Goal: Task Accomplishment & Management: Manage account settings

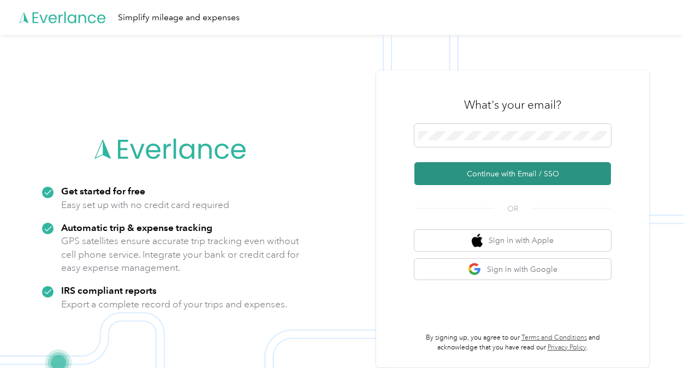
click at [433, 175] on button "Continue with Email / SSO" at bounding box center [513, 173] width 197 height 23
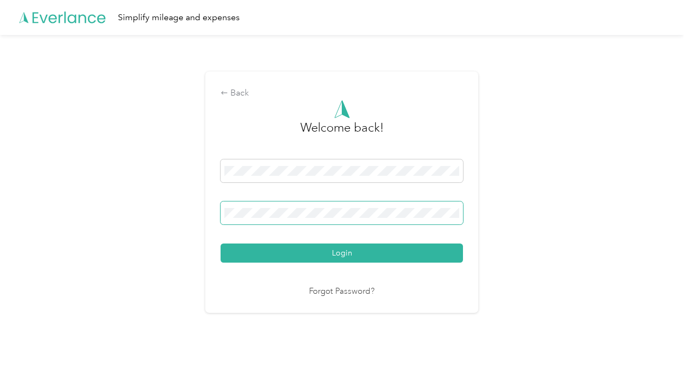
click at [309, 207] on span at bounding box center [342, 213] width 243 height 23
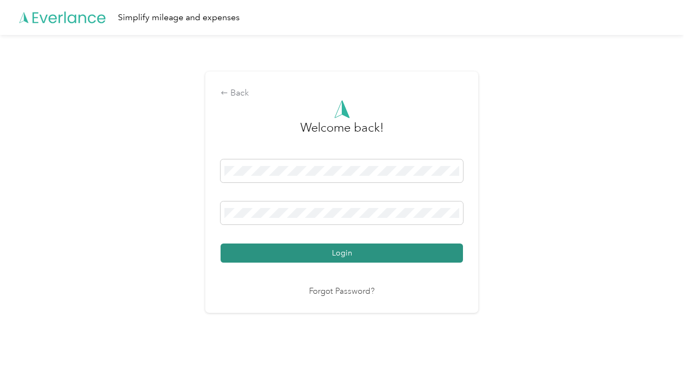
click at [417, 255] on button "Login" at bounding box center [342, 253] width 243 height 19
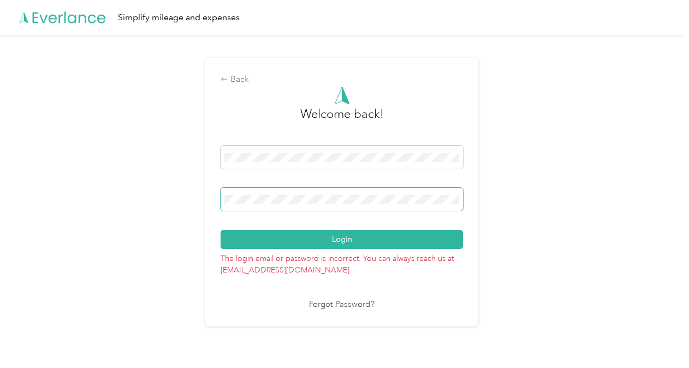
click at [285, 207] on span at bounding box center [342, 199] width 243 height 23
click at [221, 230] on button "Login" at bounding box center [342, 239] width 243 height 19
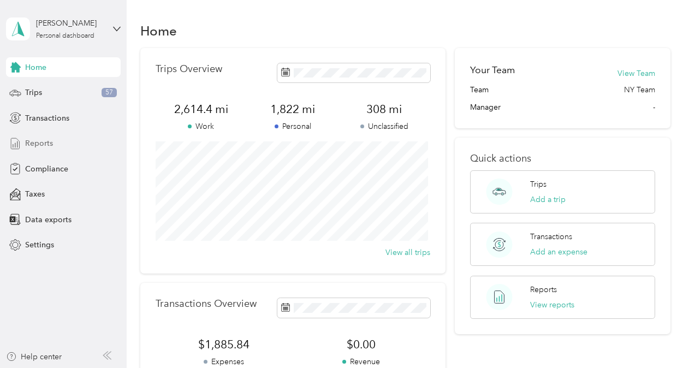
click at [42, 144] on span "Reports" at bounding box center [39, 143] width 28 height 11
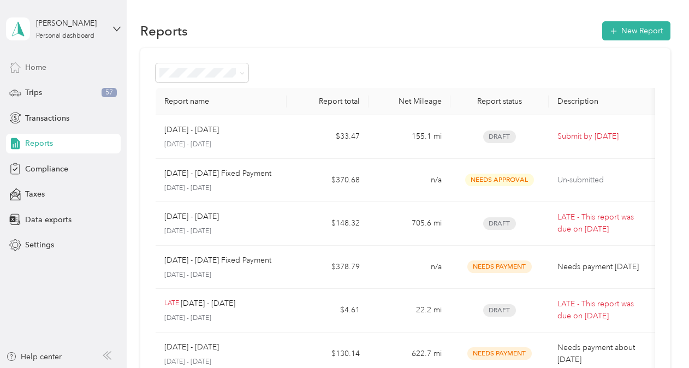
click at [48, 69] on div "Home" at bounding box center [63, 67] width 115 height 20
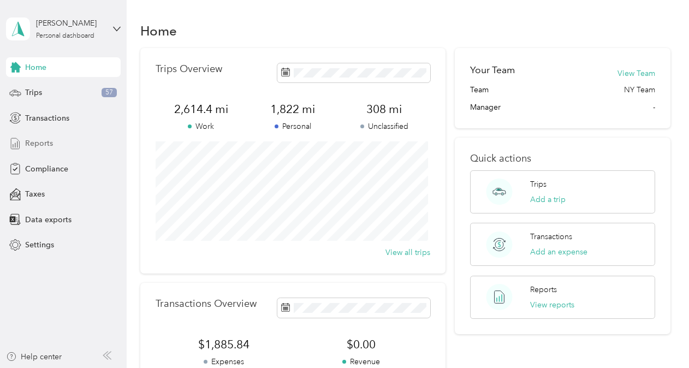
click at [34, 142] on span "Reports" at bounding box center [39, 143] width 28 height 11
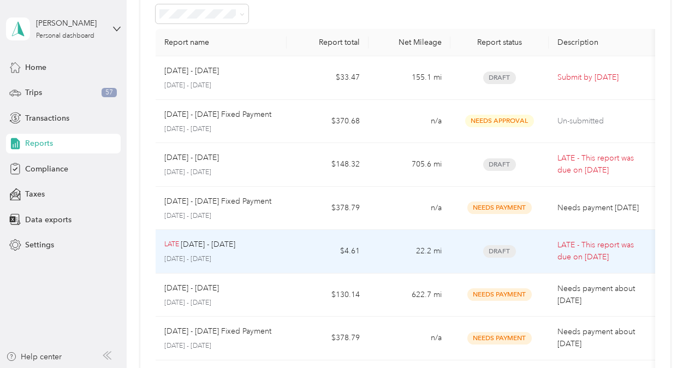
scroll to position [55, 0]
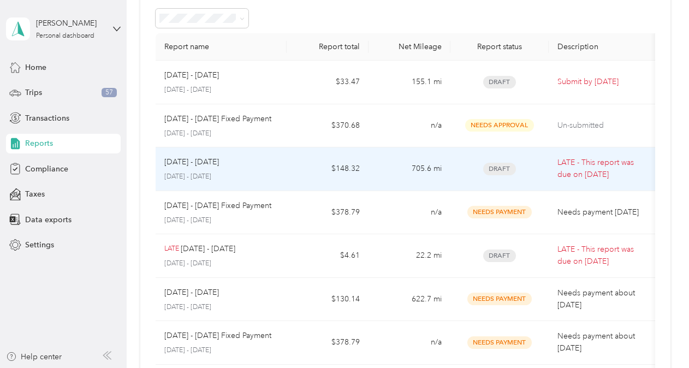
click at [201, 156] on p "[DATE] - [DATE]" at bounding box center [191, 162] width 55 height 12
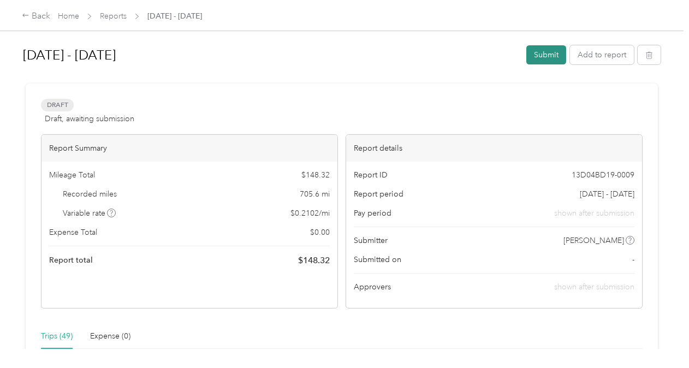
click at [535, 50] on button "Submit" at bounding box center [547, 54] width 40 height 19
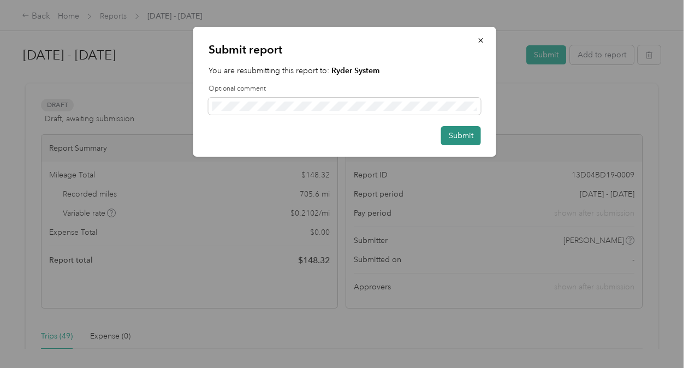
click at [458, 143] on button "Submit" at bounding box center [461, 135] width 40 height 19
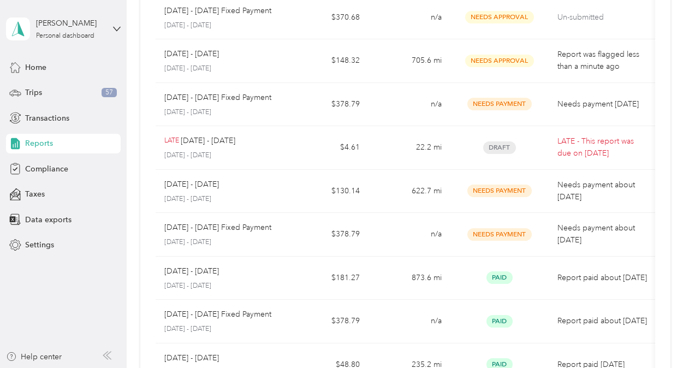
scroll to position [164, 0]
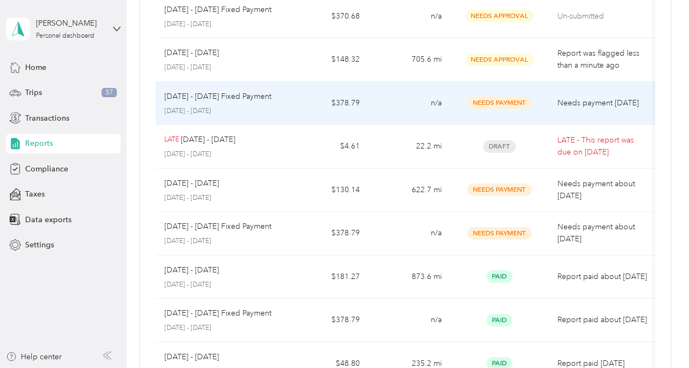
click at [205, 93] on p "[DATE] - [DATE] Fixed Payment" at bounding box center [217, 97] width 107 height 12
